Goal: Transaction & Acquisition: Obtain resource

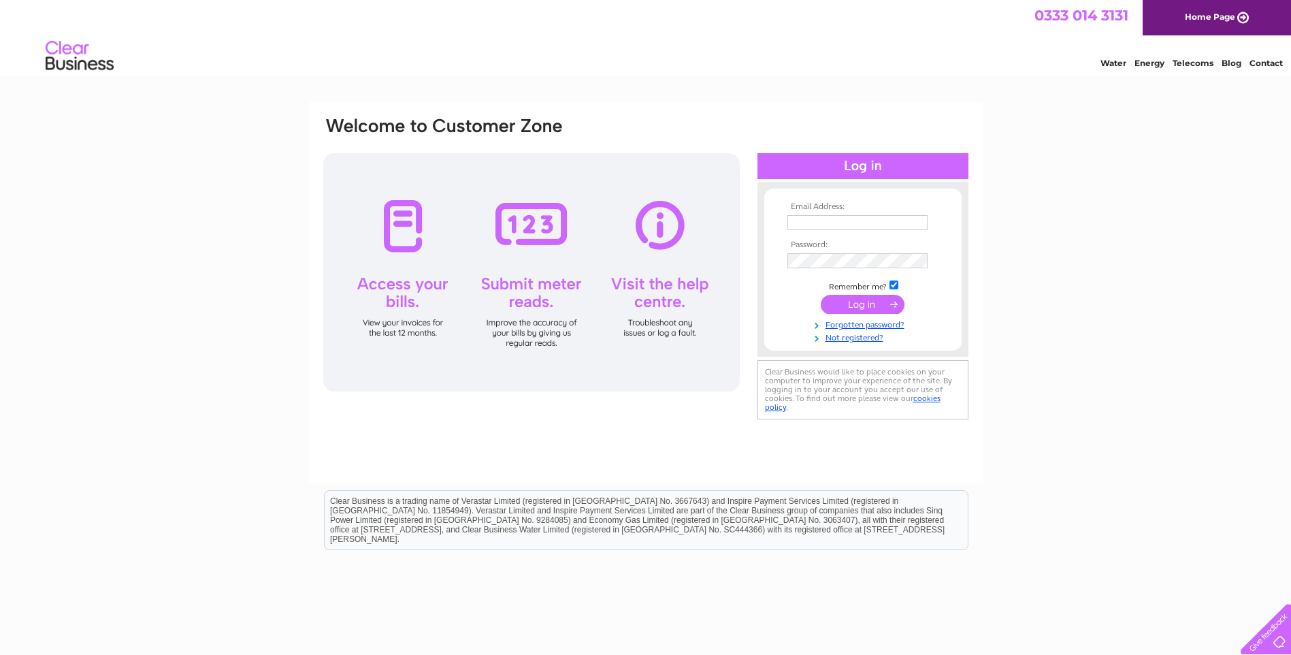
type input "[EMAIL_ADDRESS][DOMAIN_NAME]"
click at [866, 304] on input "submit" at bounding box center [863, 304] width 84 height 19
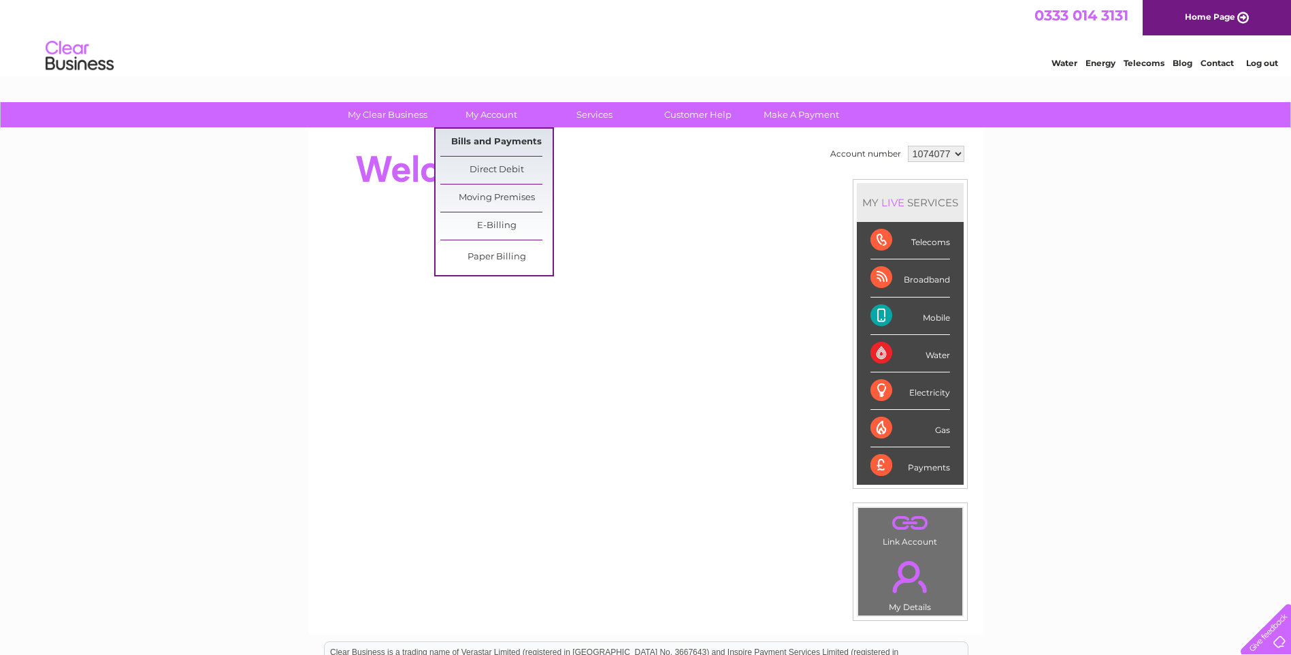
click at [493, 137] on link "Bills and Payments" at bounding box center [496, 142] width 112 height 27
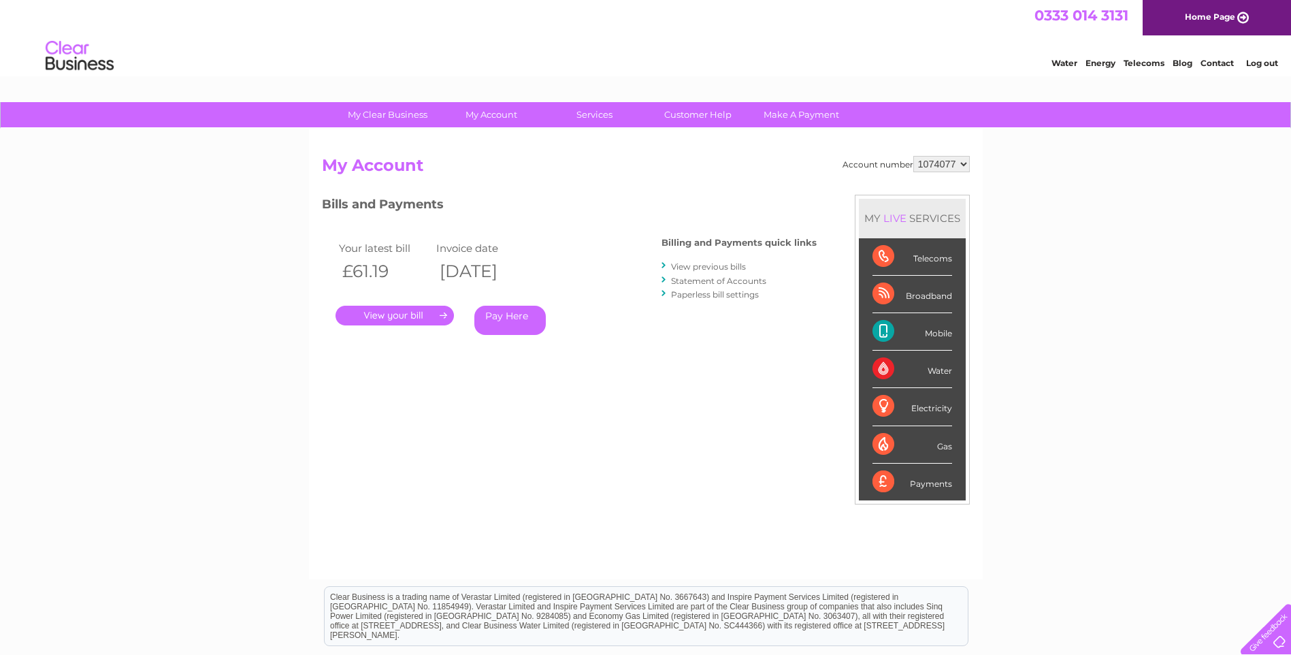
click at [698, 265] on link "View previous bills" at bounding box center [708, 266] width 75 height 10
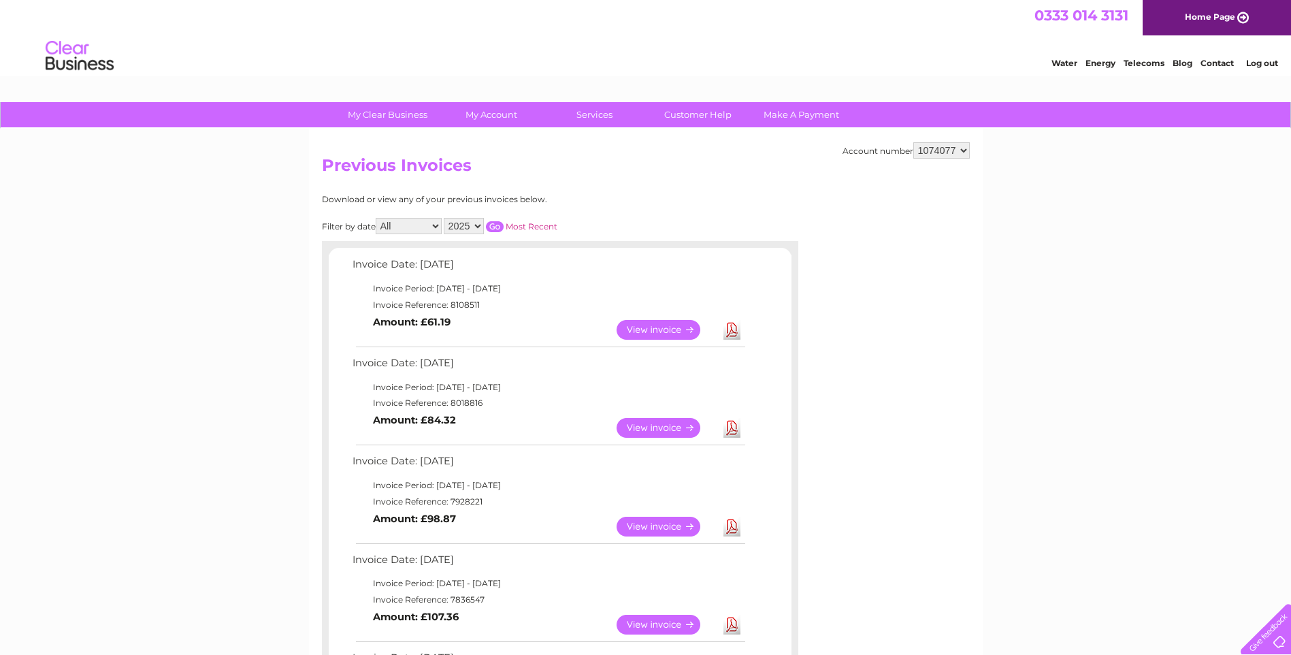
scroll to position [68, 0]
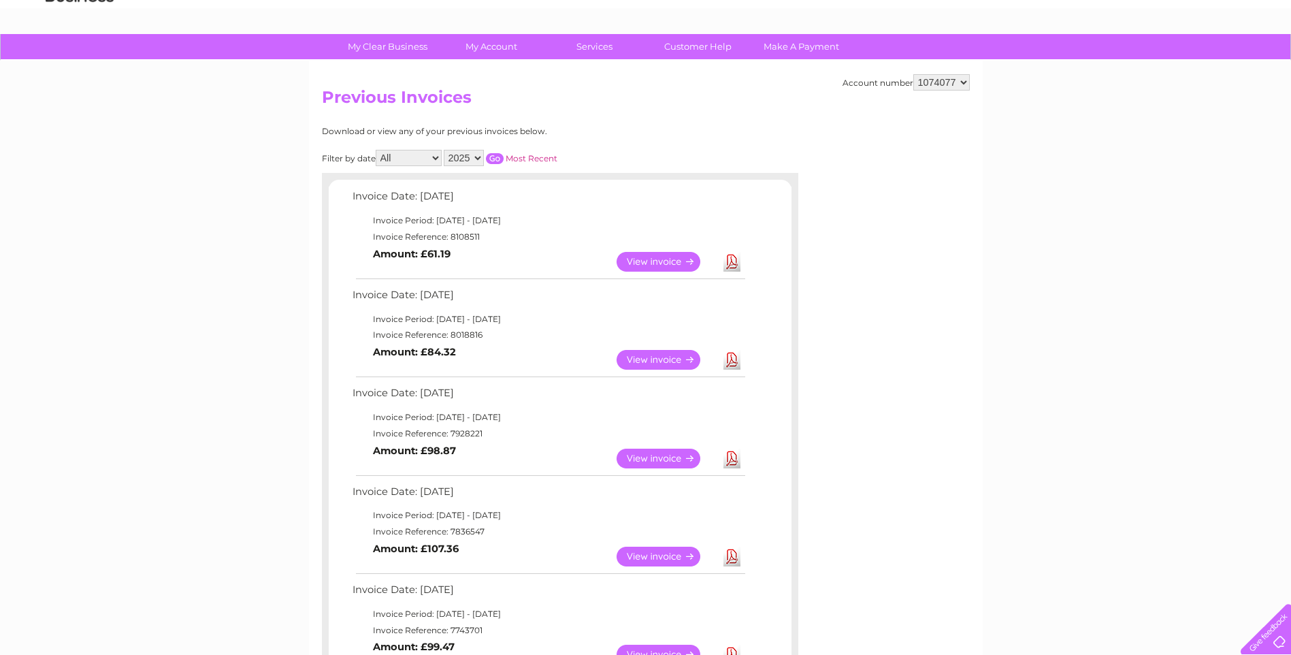
click at [653, 261] on link "View" at bounding box center [667, 262] width 100 height 20
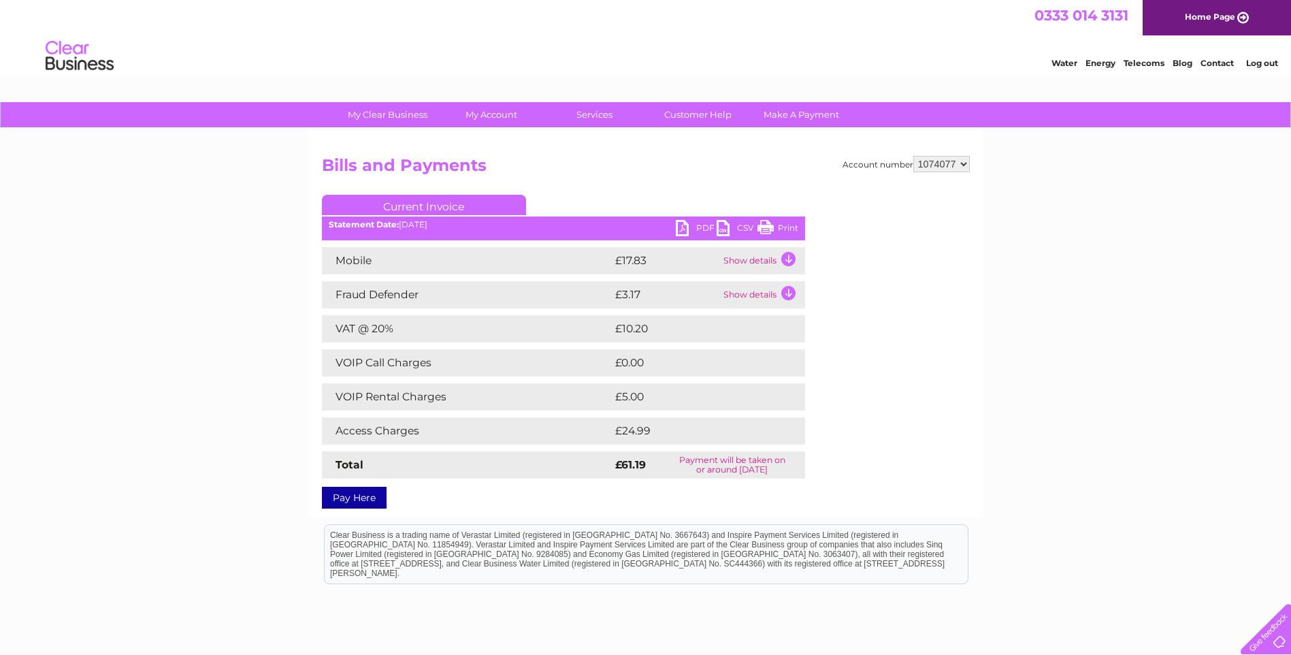
click at [696, 227] on link "PDF" at bounding box center [696, 230] width 41 height 20
